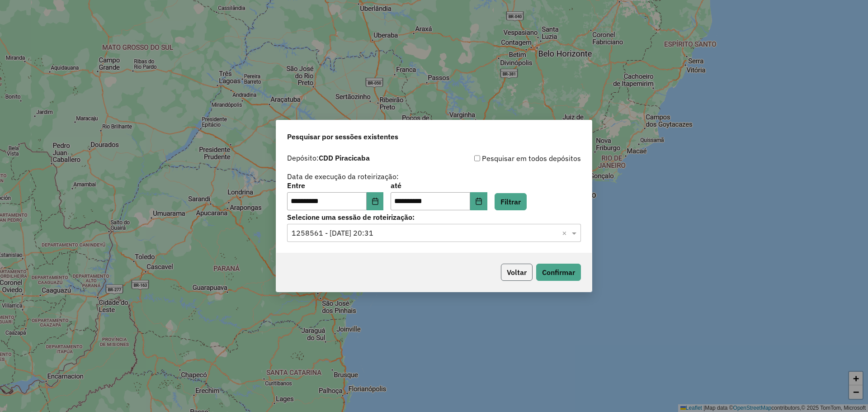
click at [526, 274] on button "Voltar" at bounding box center [517, 272] width 32 height 17
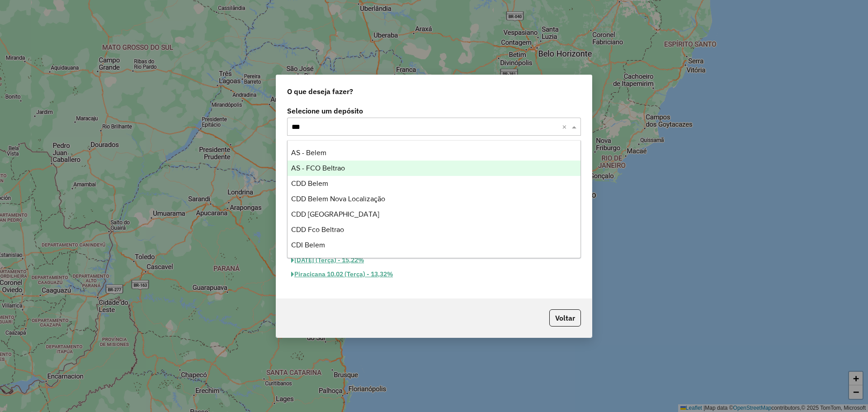
type input "****"
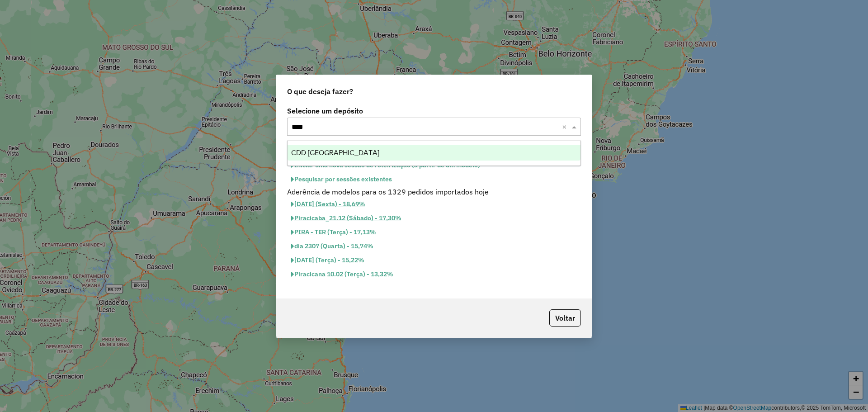
click at [374, 154] on div "CDD Belo Horizonte" at bounding box center [434, 152] width 293 height 15
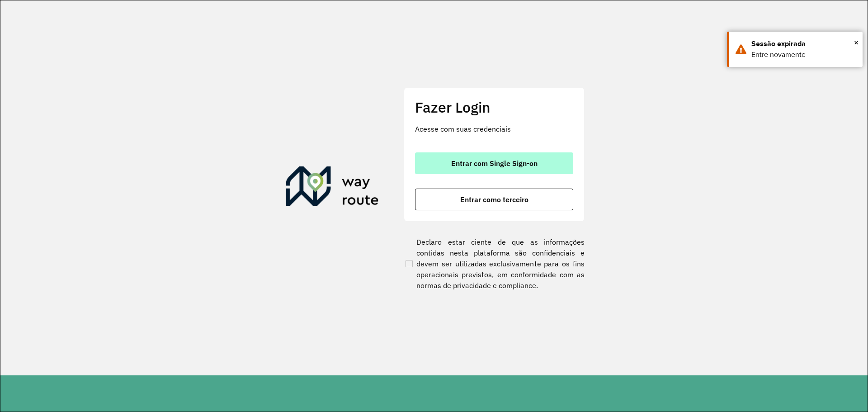
click at [504, 160] on span "Entrar com Single Sign-on" at bounding box center [494, 163] width 86 height 7
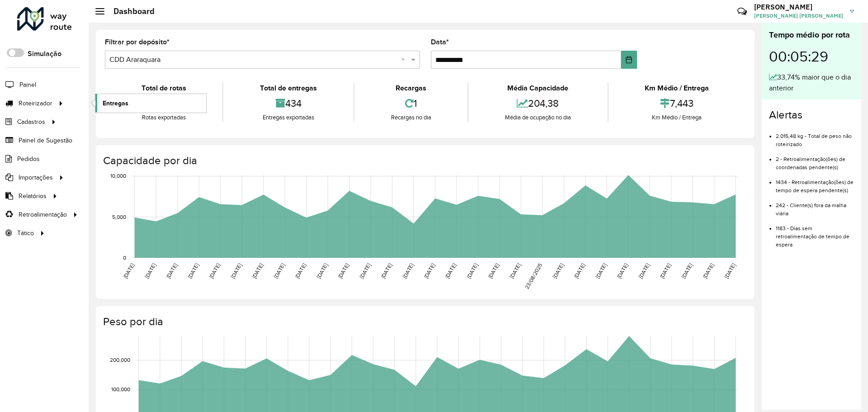
click at [125, 103] on span "Entregas" at bounding box center [116, 103] width 26 height 9
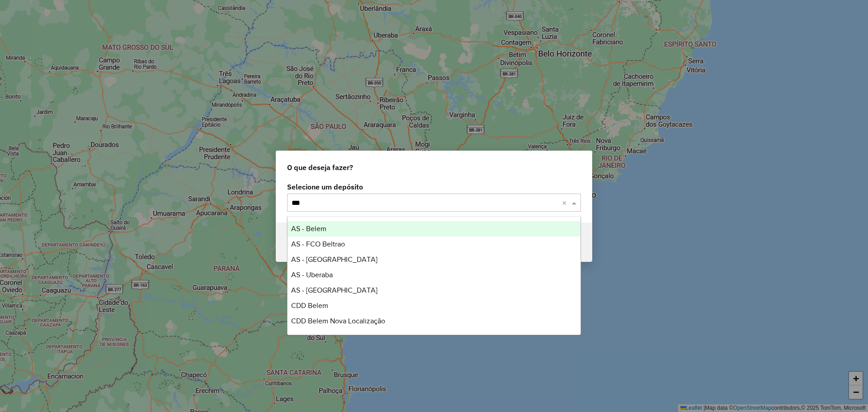
type input "****"
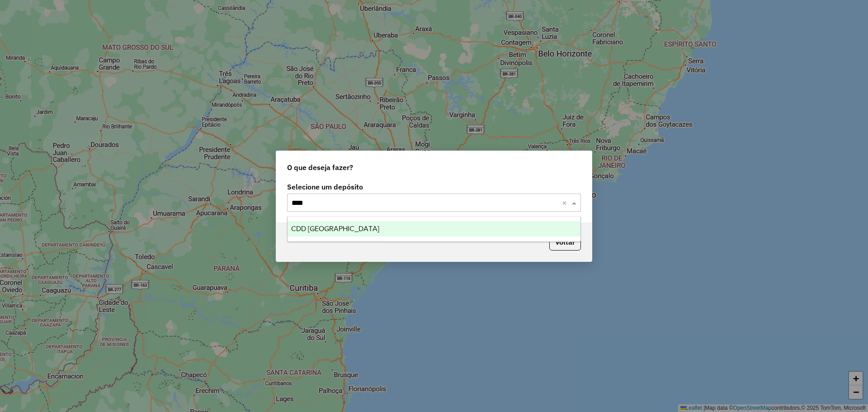
click at [341, 228] on span "CDD Belo Horizonte" at bounding box center [335, 229] width 88 height 8
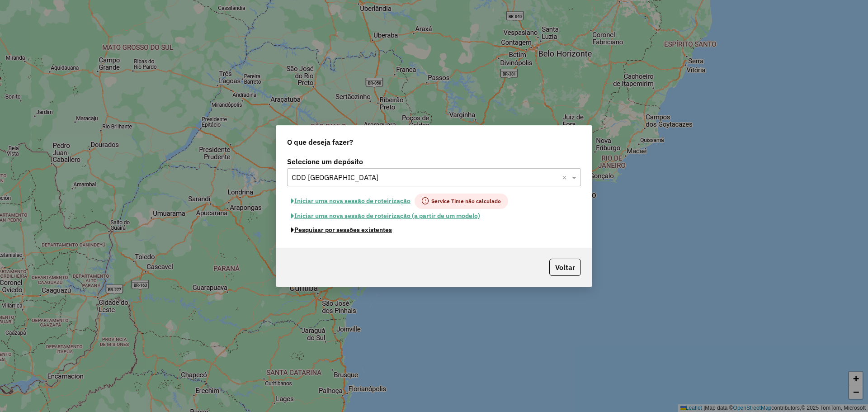
click at [351, 232] on button "Pesquisar por sessões existentes" at bounding box center [341, 230] width 109 height 14
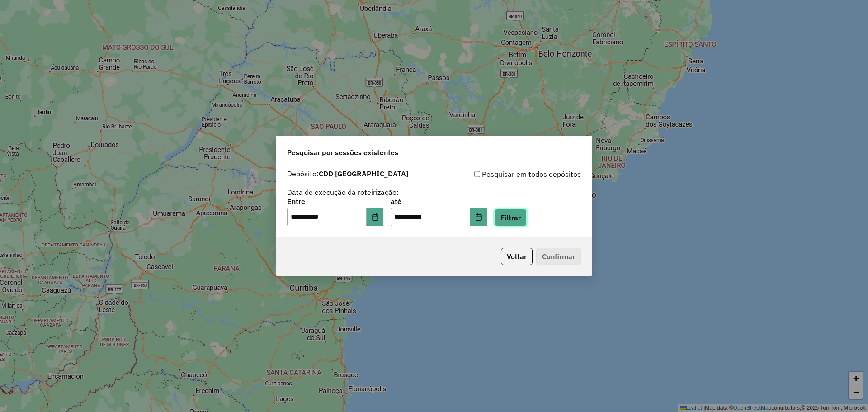
click at [527, 220] on button "Filtrar" at bounding box center [511, 217] width 32 height 17
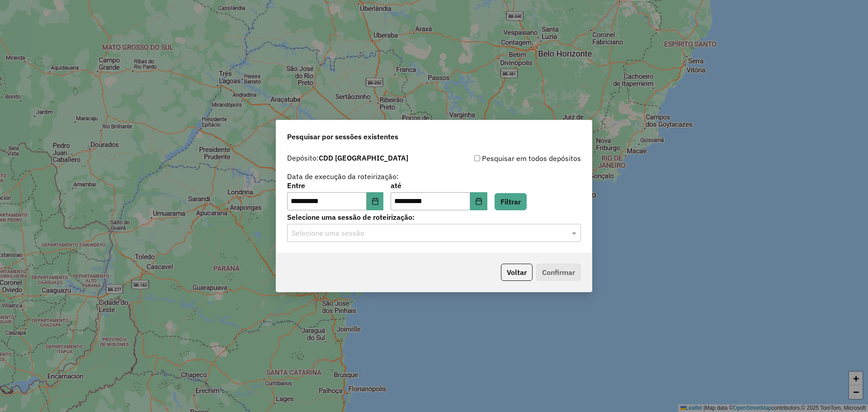
click at [438, 231] on input "text" at bounding box center [425, 233] width 267 height 11
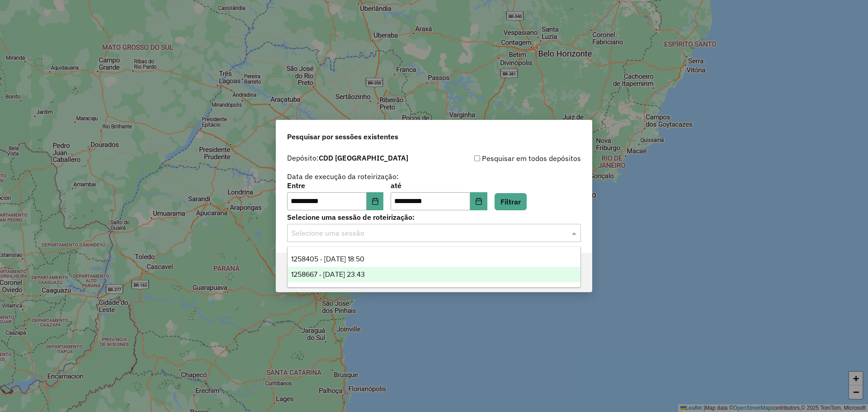
click at [429, 271] on div "1258667 - 03/09/2025 23:43" at bounding box center [434, 274] width 293 height 15
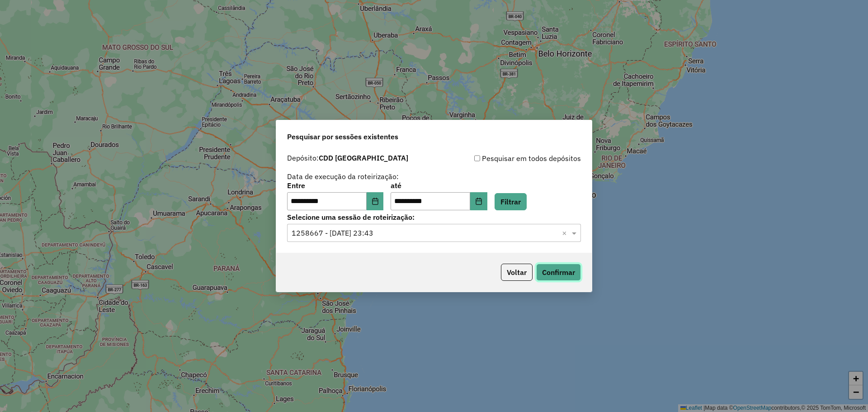
click at [549, 276] on button "Confirmar" at bounding box center [558, 272] width 45 height 17
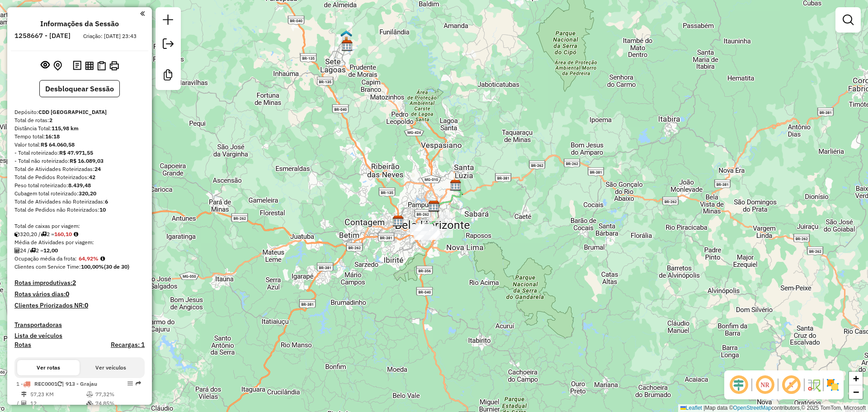
click at [794, 386] on em at bounding box center [792, 385] width 22 height 22
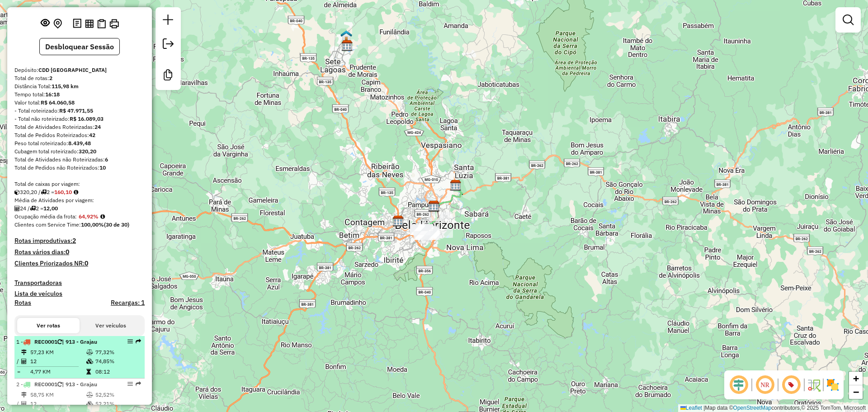
scroll to position [90, 0]
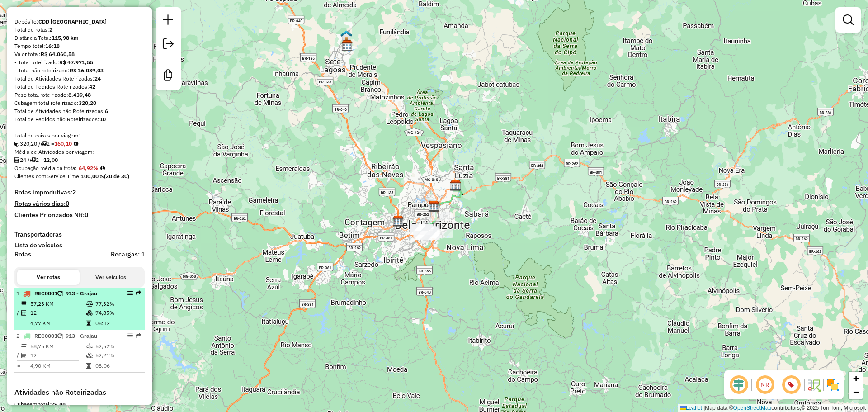
click at [128, 296] on em at bounding box center [130, 292] width 5 height 5
select select "**********"
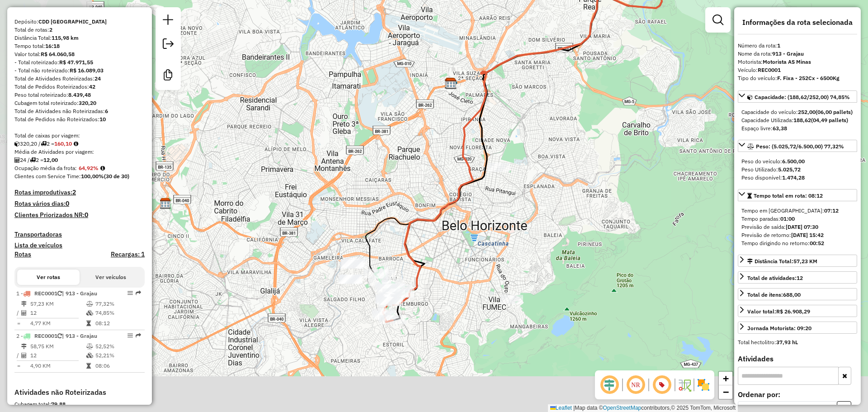
drag, startPoint x: 359, startPoint y: 389, endPoint x: 455, endPoint y: 301, distance: 130.3
click at [455, 301] on div "Janela de atendimento Grade de atendimento Capacidade Transportadoras Veículos …" at bounding box center [434, 206] width 868 height 412
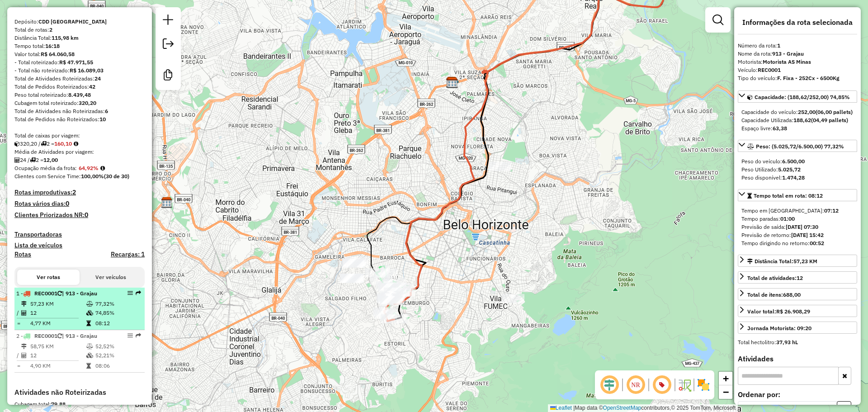
click at [79, 318] on td "12" at bounding box center [58, 312] width 56 height 9
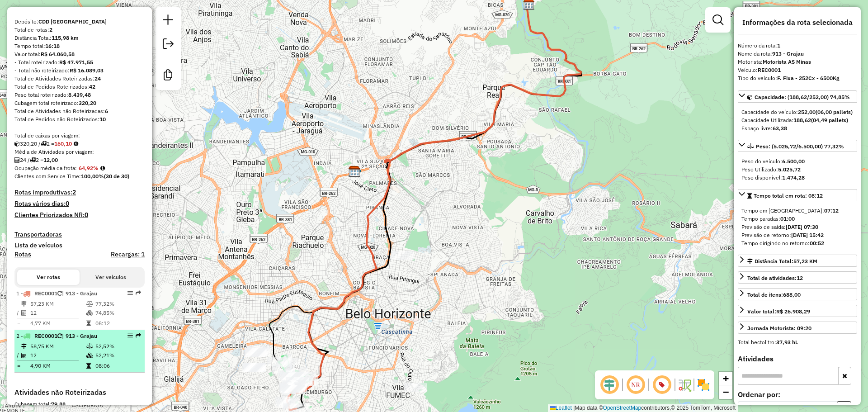
click at [86, 358] on icon at bounding box center [89, 355] width 7 height 5
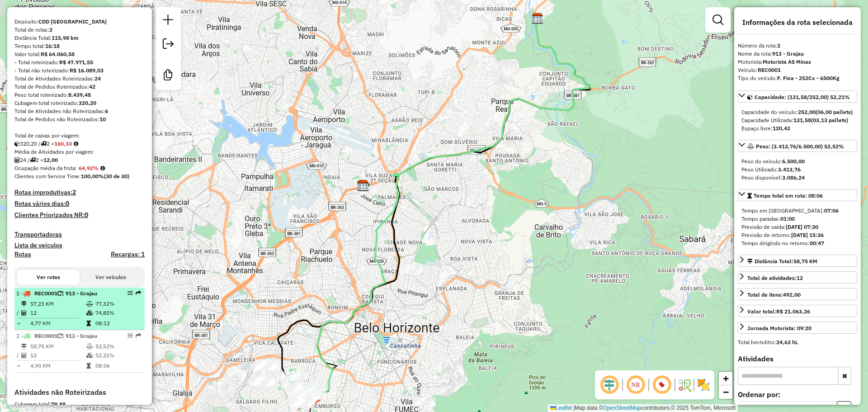
click at [86, 316] on icon at bounding box center [89, 312] width 7 height 5
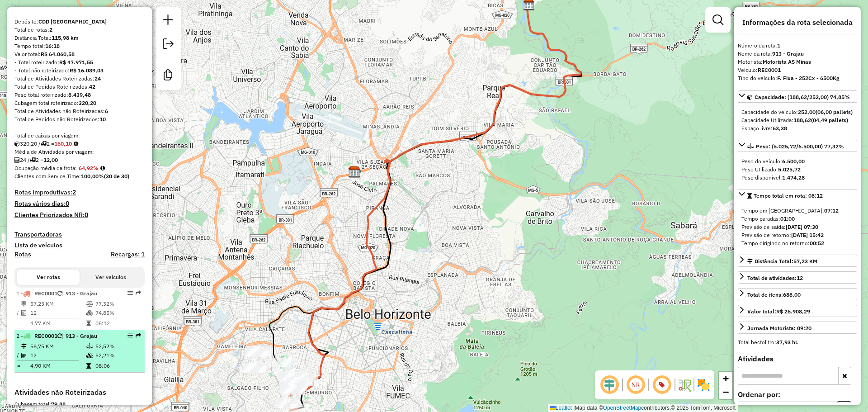
click at [95, 360] on td "52,21%" at bounding box center [118, 355] width 46 height 9
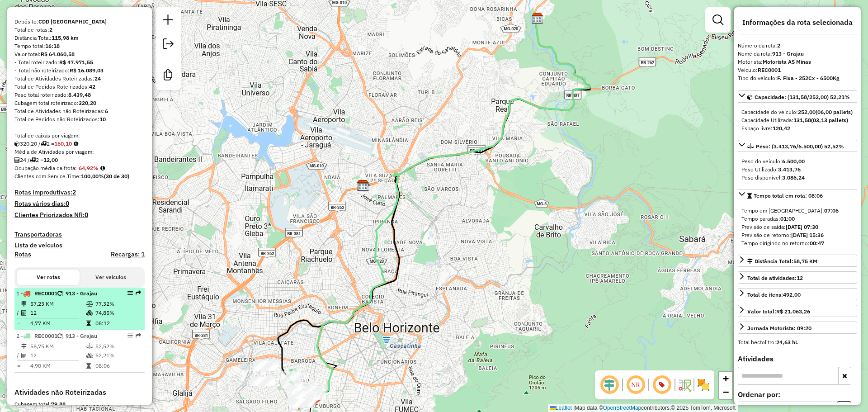
click at [90, 316] on icon at bounding box center [89, 312] width 7 height 5
